Goal: Information Seeking & Learning: Learn about a topic

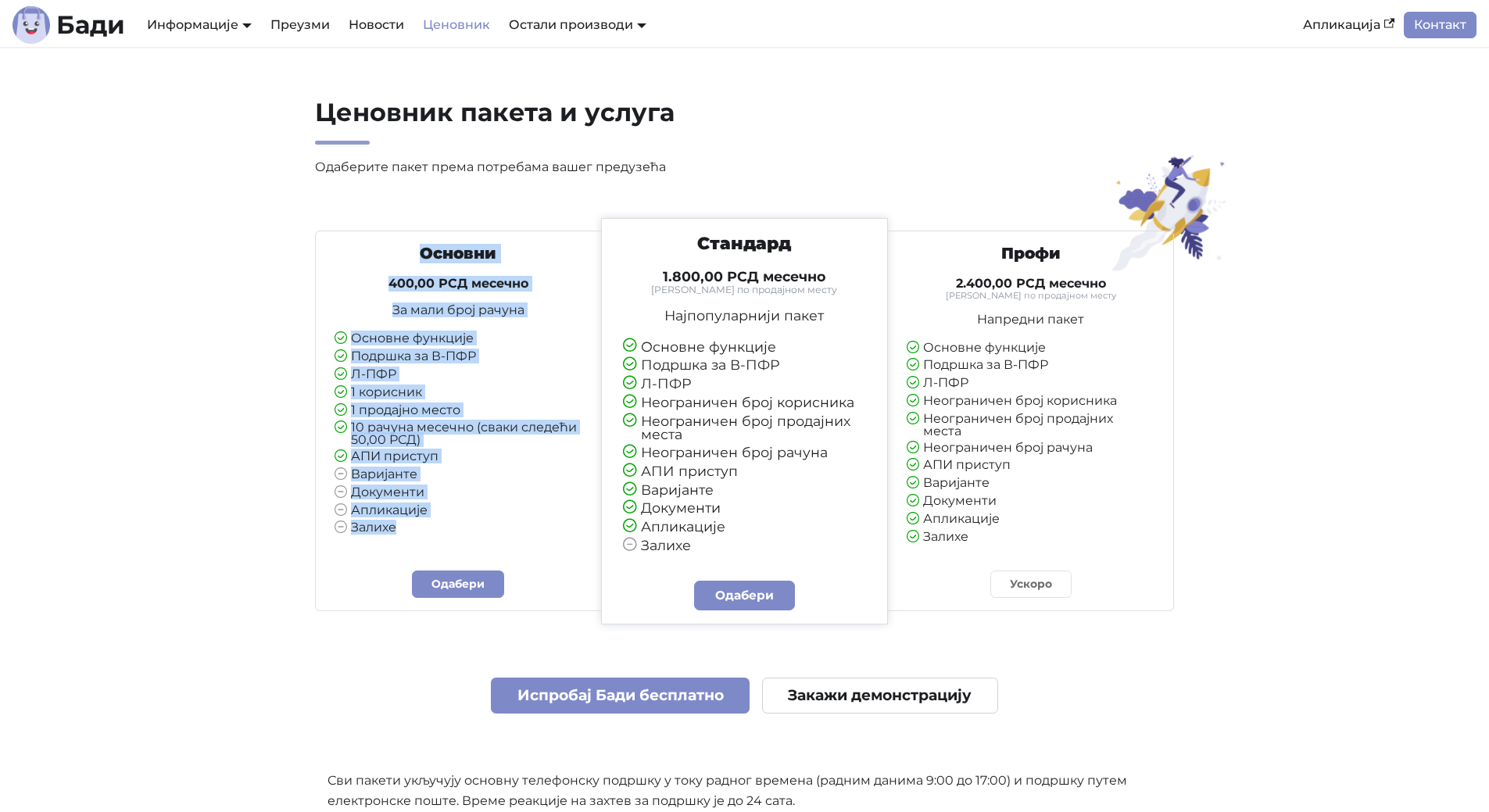
drag, startPoint x: 410, startPoint y: 253, endPoint x: 466, endPoint y: 541, distance: 293.4
click at [466, 543] on div "Основни 400,00 РСД месечно За мали број рачуна Основне функције Подршка за В-ПФ…" at bounding box center [459, 396] width 273 height 304
copy div "Основни 400,00 РСД месечно За мали број рачуна Основне функције Подршка за В-ПФ…"
click at [483, 263] on h3 "Основни" at bounding box center [459, 253] width 248 height 20
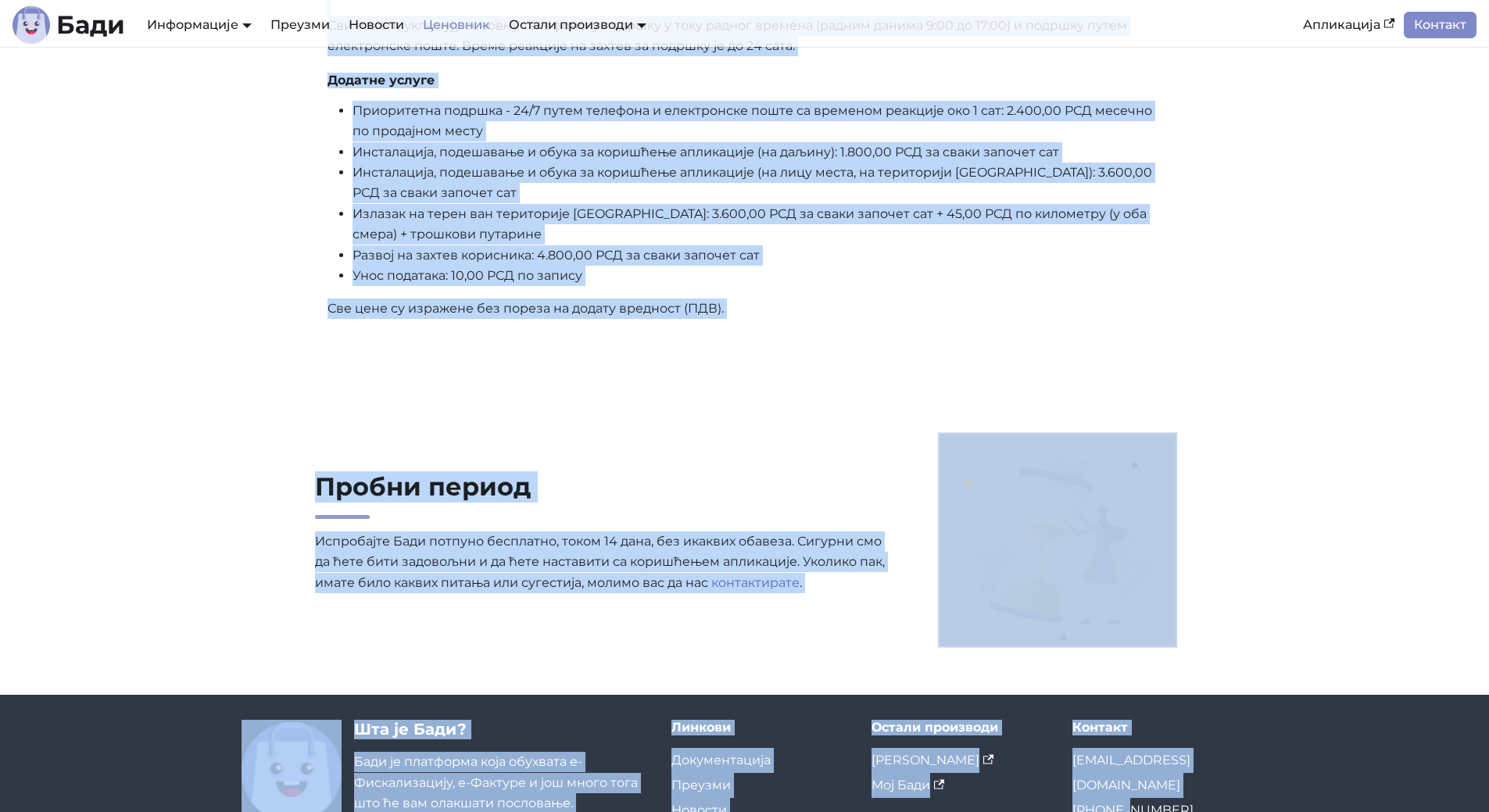
scroll to position [875, 0]
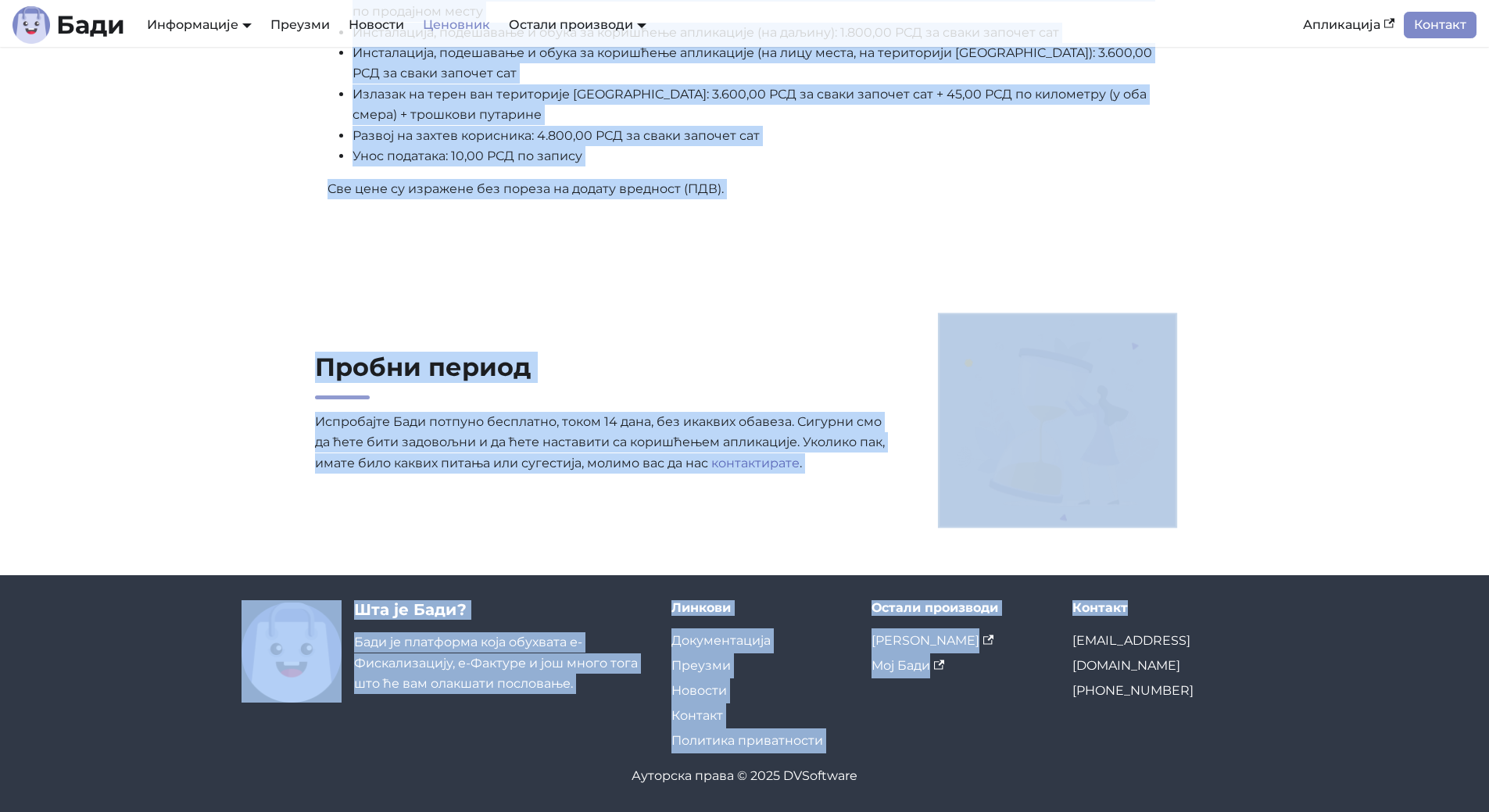
drag, startPoint x: 318, startPoint y: 111, endPoint x: 1170, endPoint y: 483, distance: 929.7
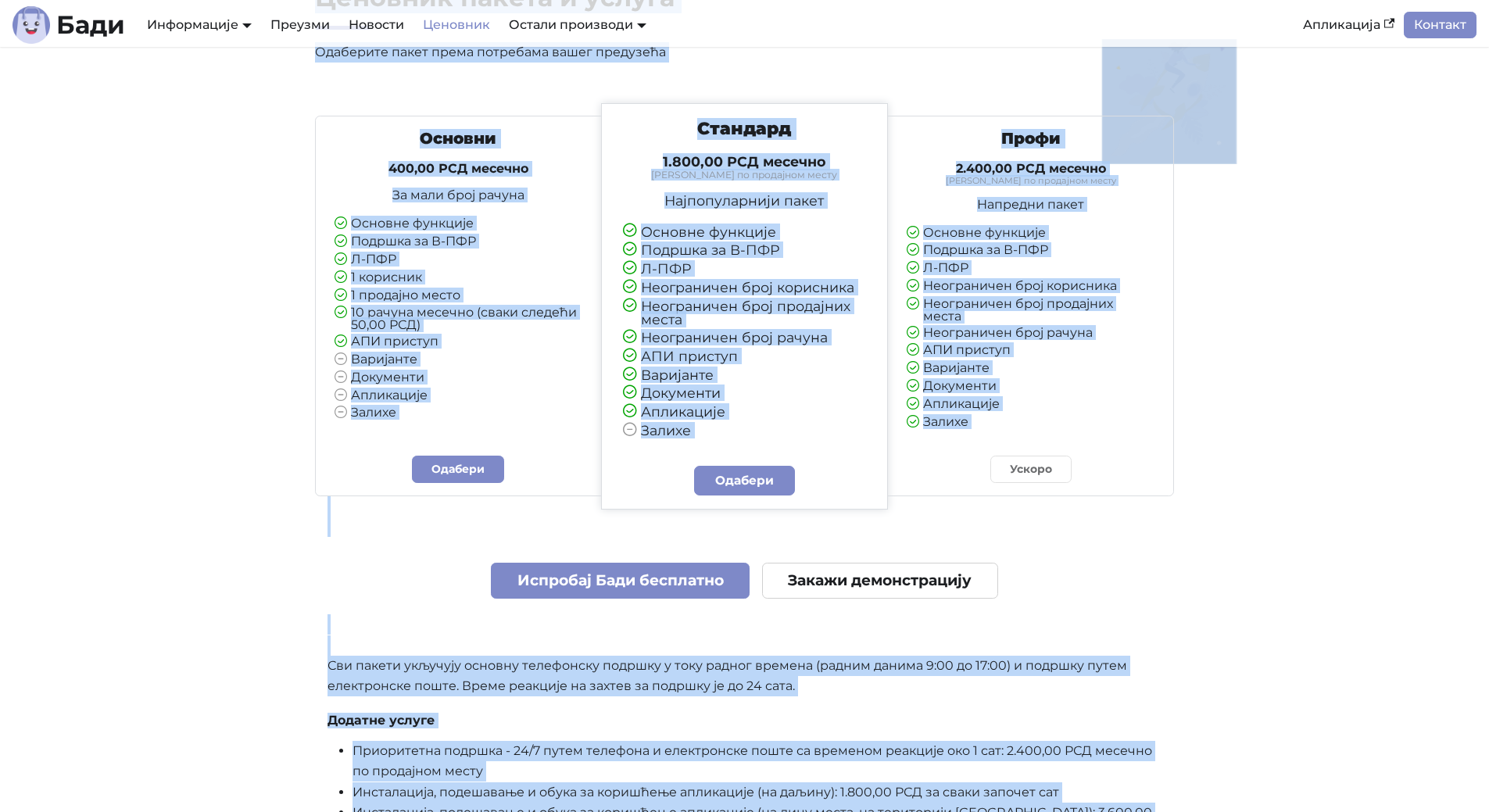
scroll to position [93, 0]
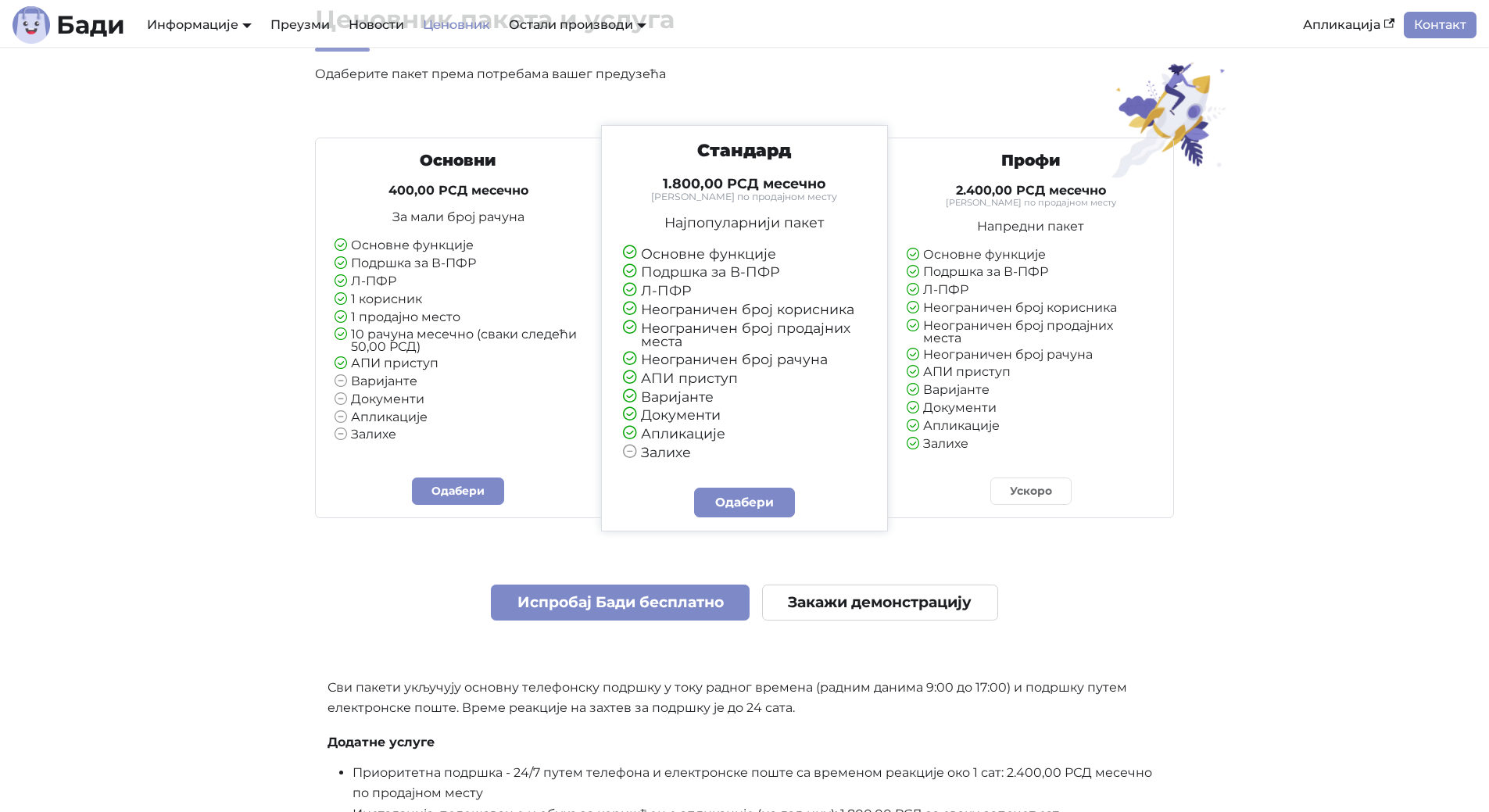
click at [338, 332] on icon at bounding box center [341, 335] width 13 height 15
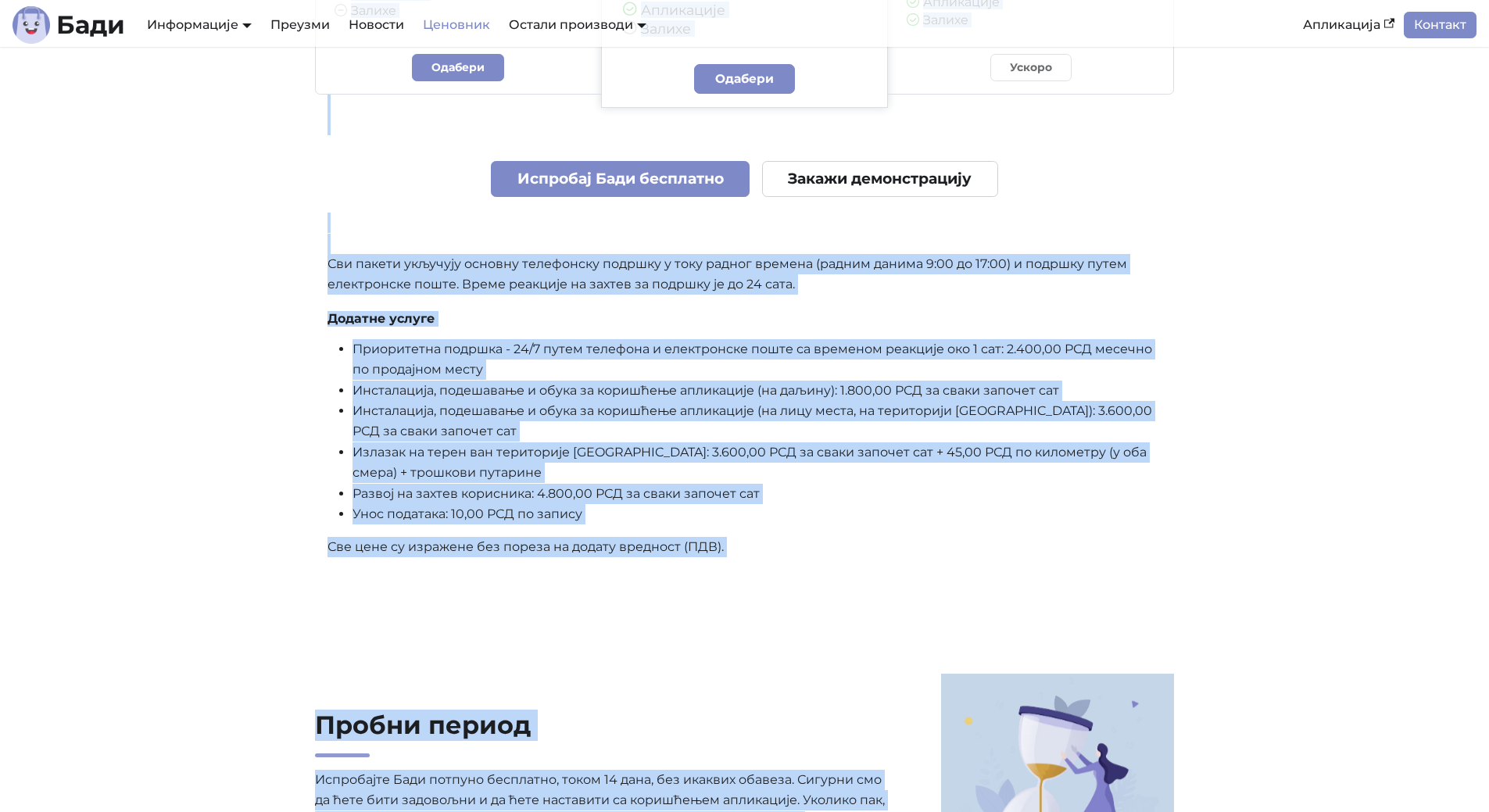
scroll to position [875, 0]
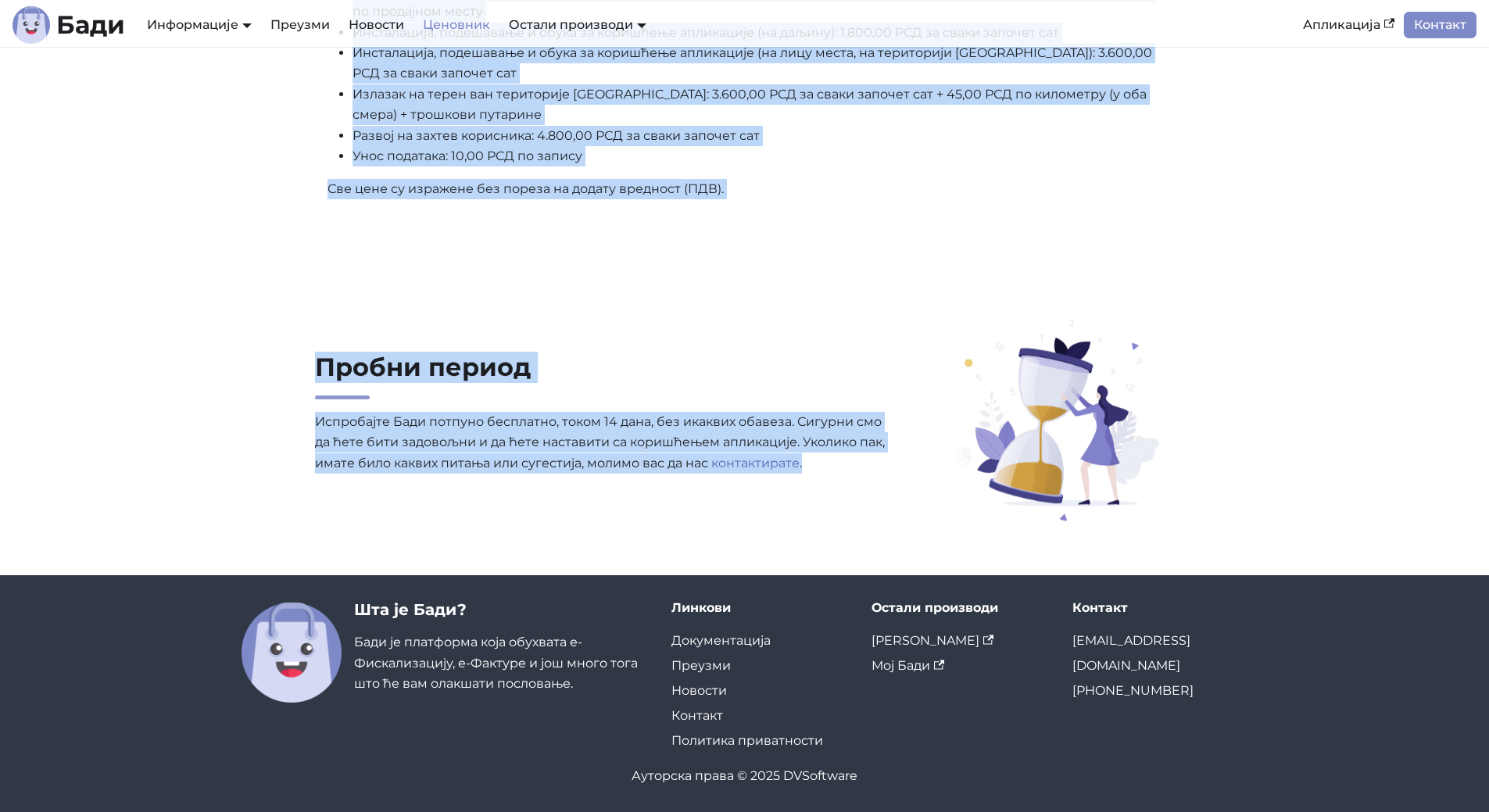
drag, startPoint x: 316, startPoint y: 110, endPoint x: 818, endPoint y: 481, distance: 624.2
copy main "Loremips dolors a consec Adipiscin elits doeiu temporinc utlab etdolorem Aliqua…"
click at [427, 372] on h2 "Пробни период" at bounding box center [603, 375] width 577 height 48
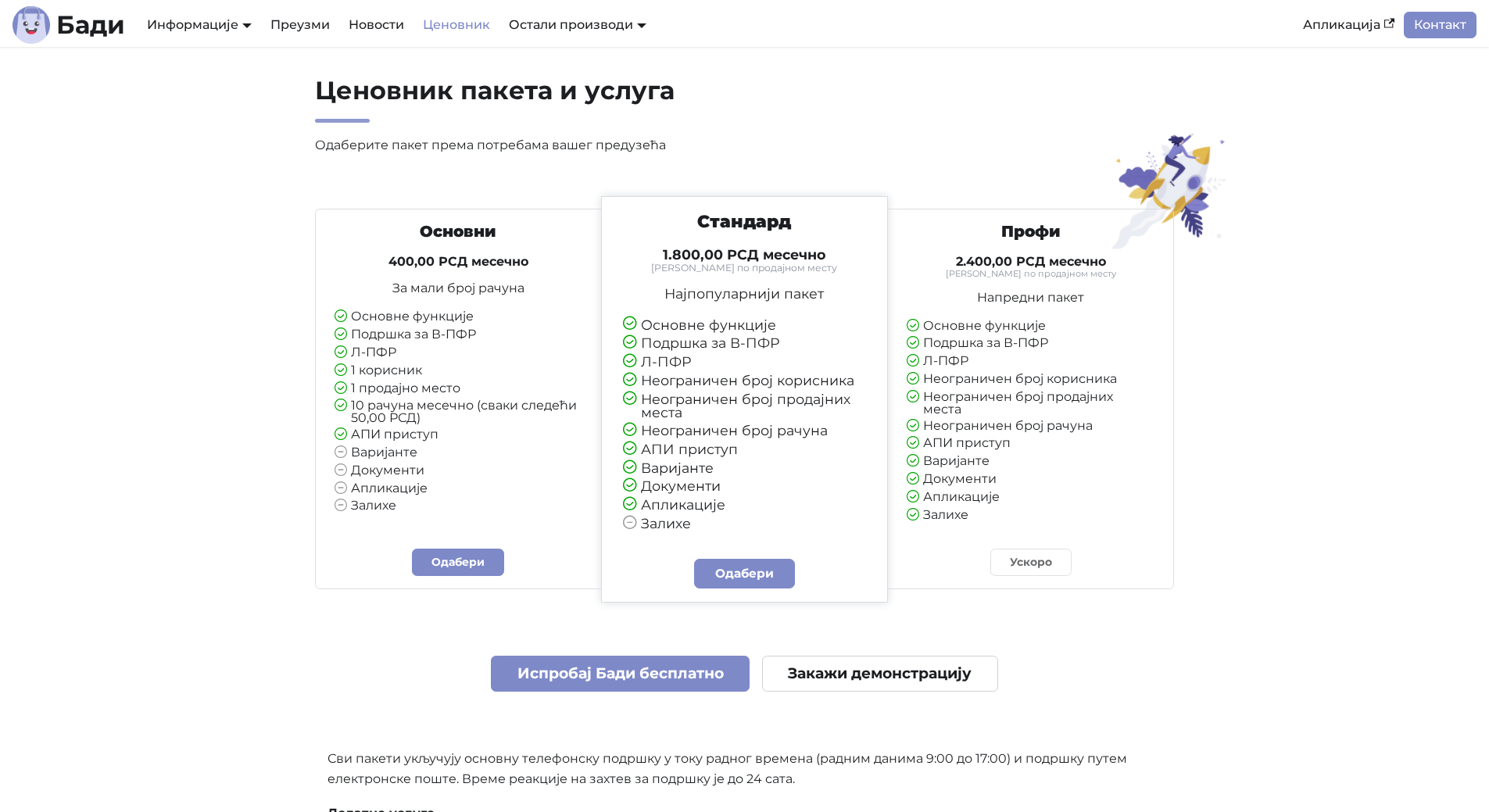
scroll to position [0, 0]
